Goal: Transaction & Acquisition: Purchase product/service

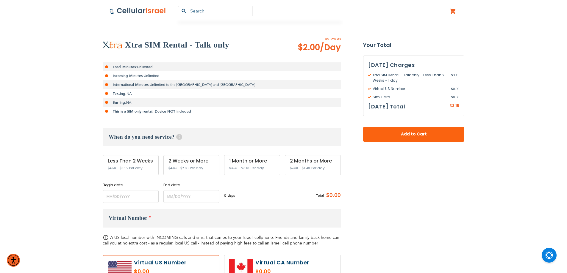
scroll to position [107, 0]
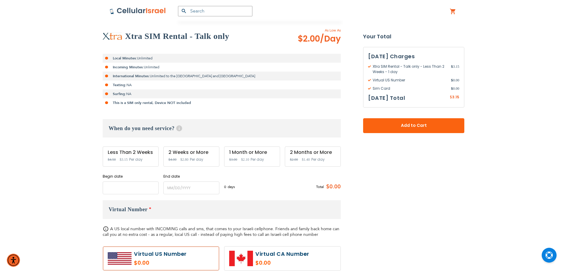
click at [131, 190] on input "name" at bounding box center [131, 188] width 56 height 13
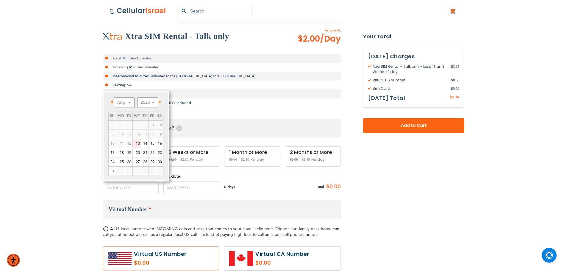
click at [137, 144] on link "13" at bounding box center [137, 143] width 8 height 9
type input "[DATE]"
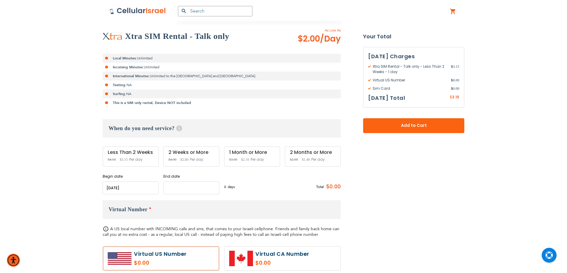
click at [188, 189] on input "name" at bounding box center [191, 188] width 56 height 13
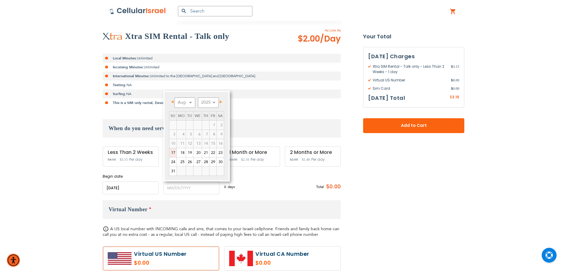
click at [198, 154] on link "20" at bounding box center [197, 152] width 8 height 9
type input "[DATE]"
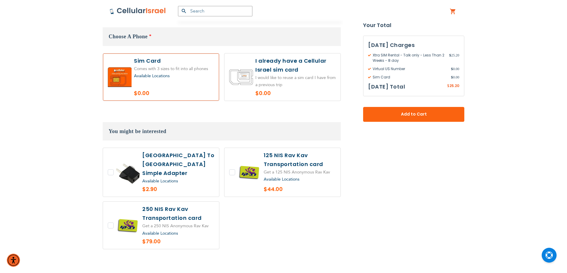
scroll to position [464, 0]
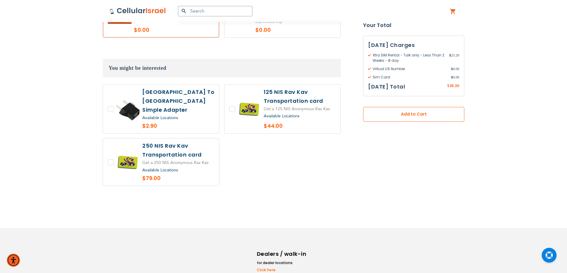
click at [402, 120] on button "Add to Cart" at bounding box center [413, 114] width 101 height 15
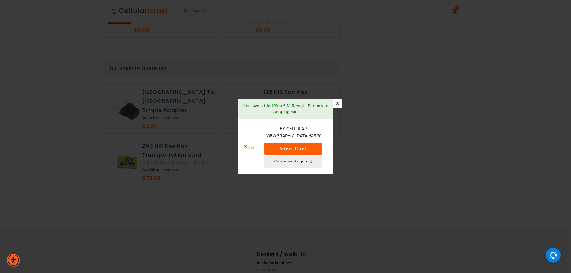
click at [301, 143] on button "View Cart" at bounding box center [293, 149] width 58 height 12
